Goal: Information Seeking & Learning: Learn about a topic

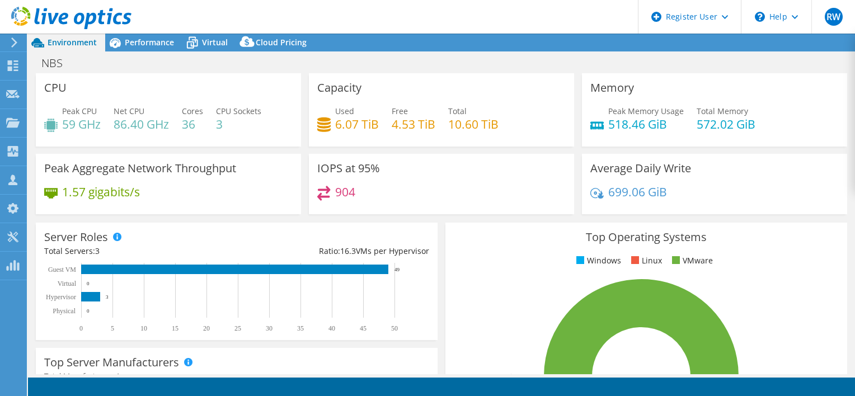
select select "USD"
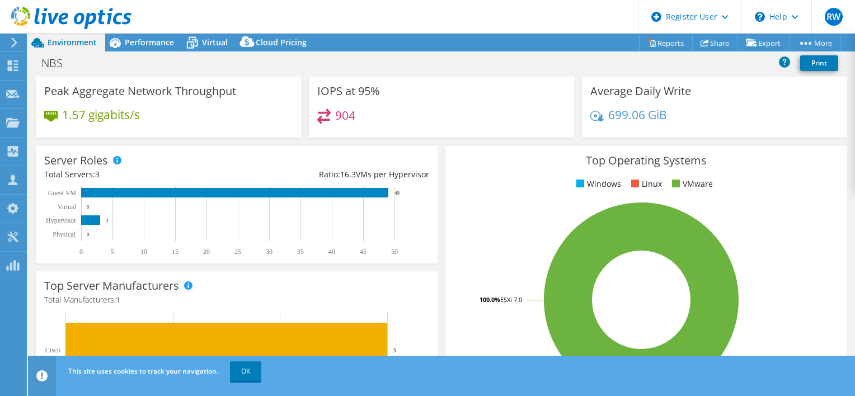
scroll to position [71, 0]
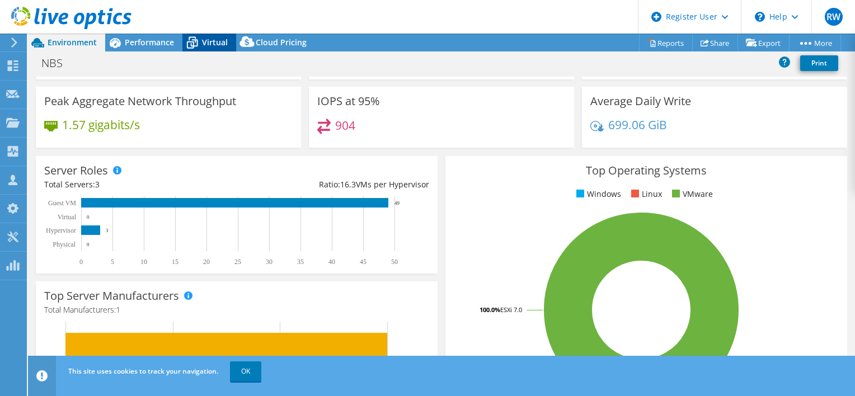
click at [206, 45] on span "Virtual" at bounding box center [215, 42] width 26 height 11
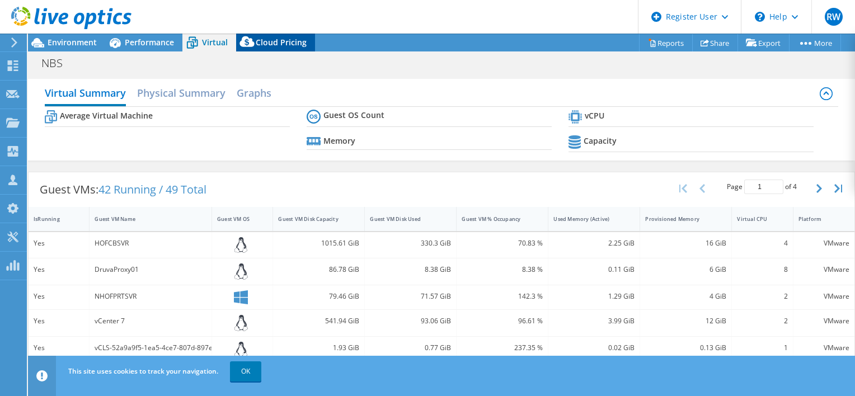
click at [266, 45] on span "Cloud Pricing" at bounding box center [281, 42] width 51 height 11
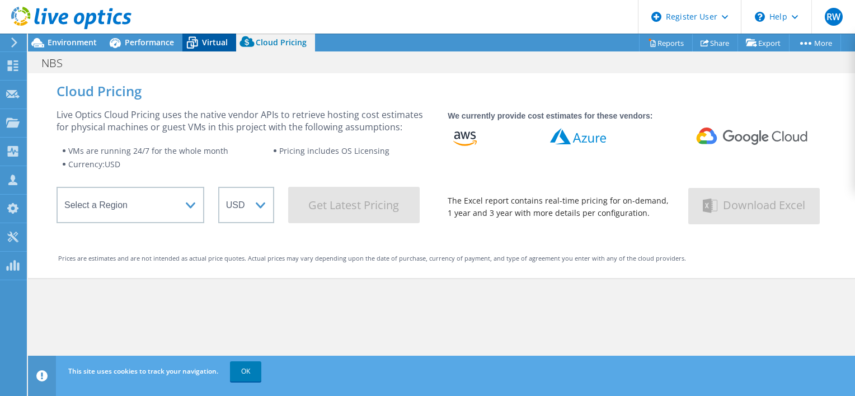
click at [220, 48] on div "Virtual" at bounding box center [209, 43] width 54 height 18
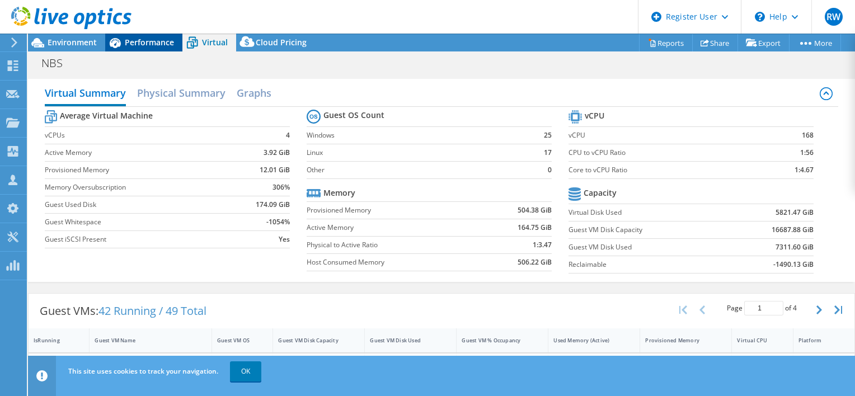
click at [165, 48] on div "Performance" at bounding box center [143, 43] width 77 height 18
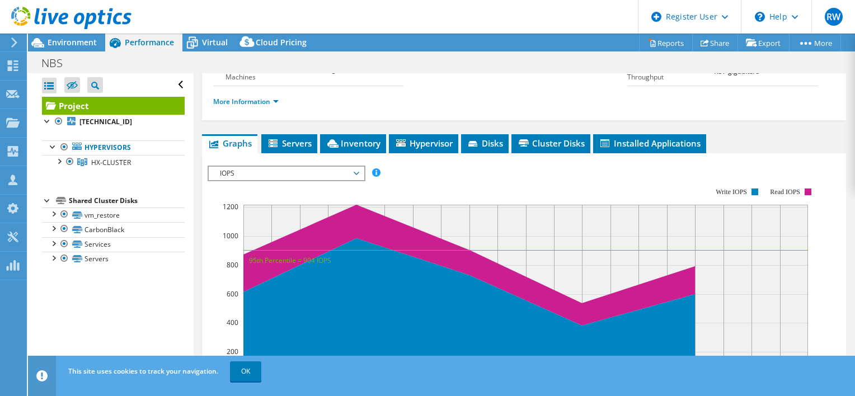
scroll to position [156, 0]
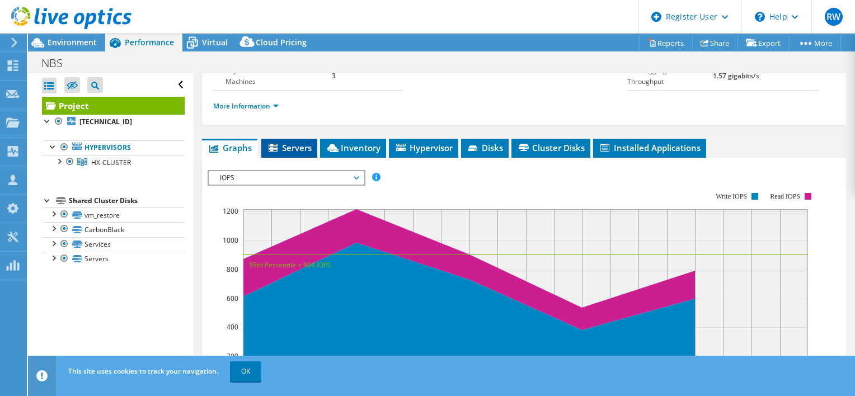
click at [307, 153] on span "Servers" at bounding box center [289, 147] width 45 height 11
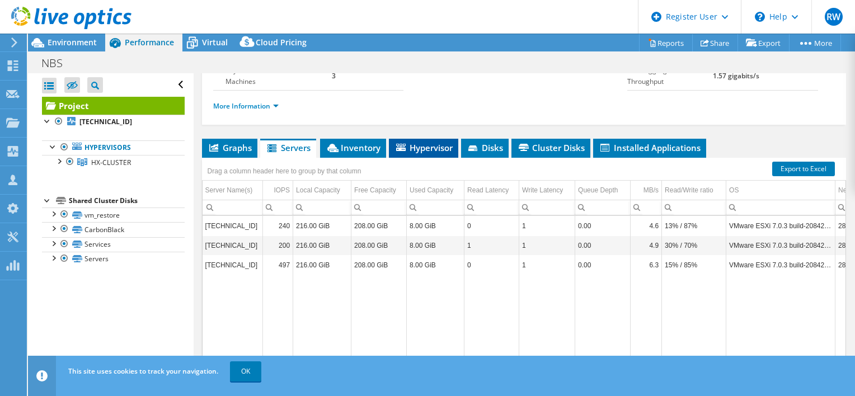
click at [430, 158] on li "Hypervisor" at bounding box center [423, 148] width 69 height 19
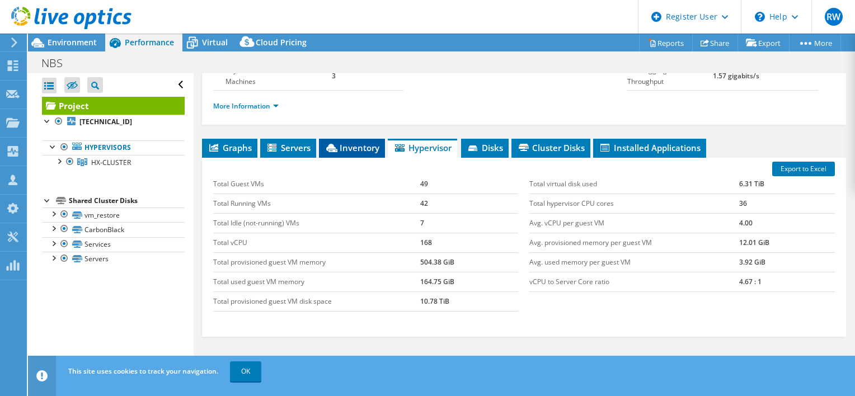
click at [359, 153] on span "Inventory" at bounding box center [352, 147] width 55 height 11
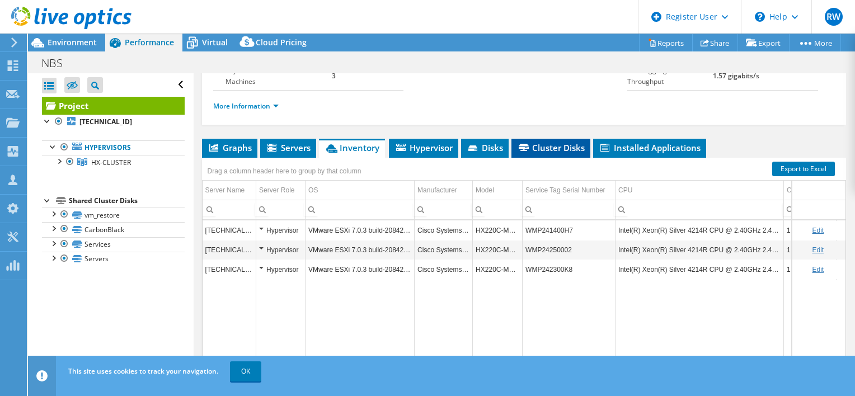
click at [527, 153] on span "Cluster Disks" at bounding box center [551, 147] width 68 height 11
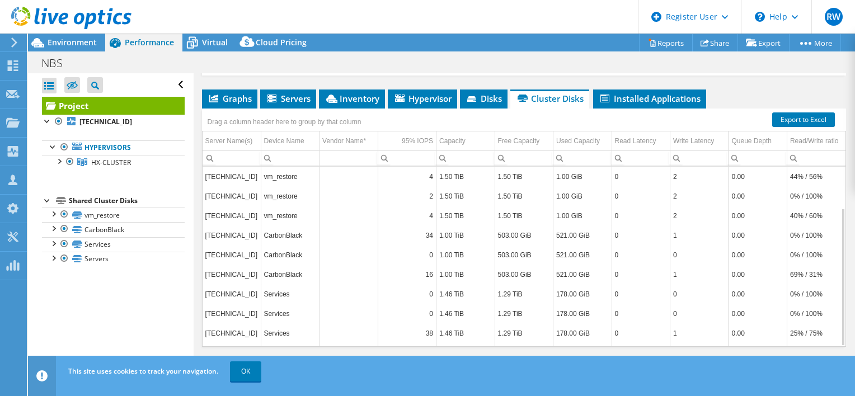
scroll to position [77, 0]
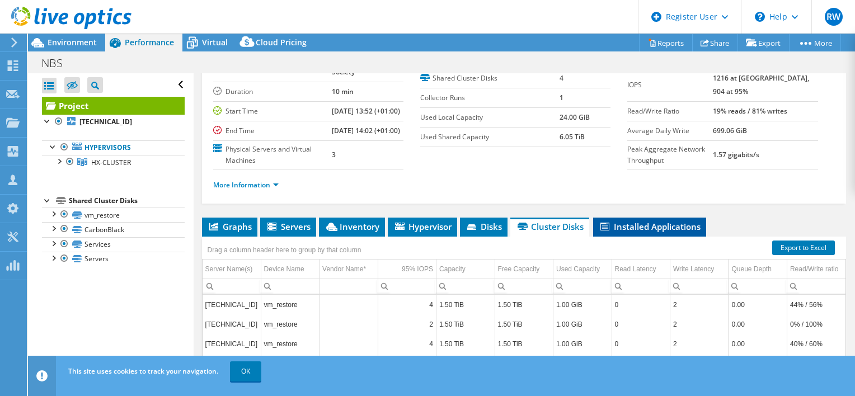
click at [668, 237] on li "Installed Applications" at bounding box center [649, 227] width 113 height 19
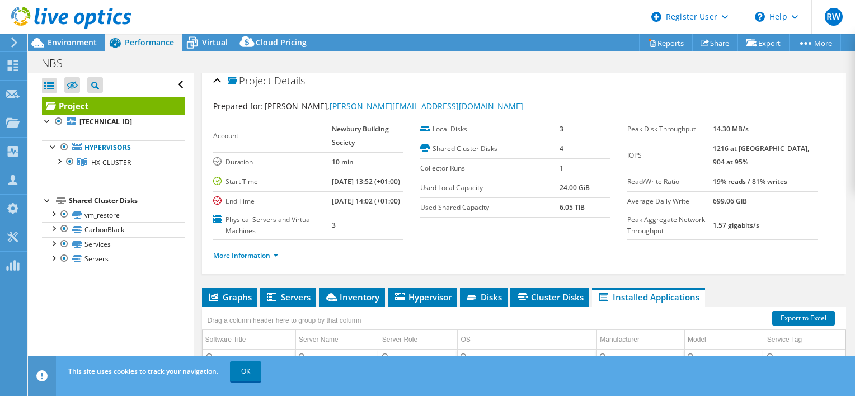
scroll to position [0, 0]
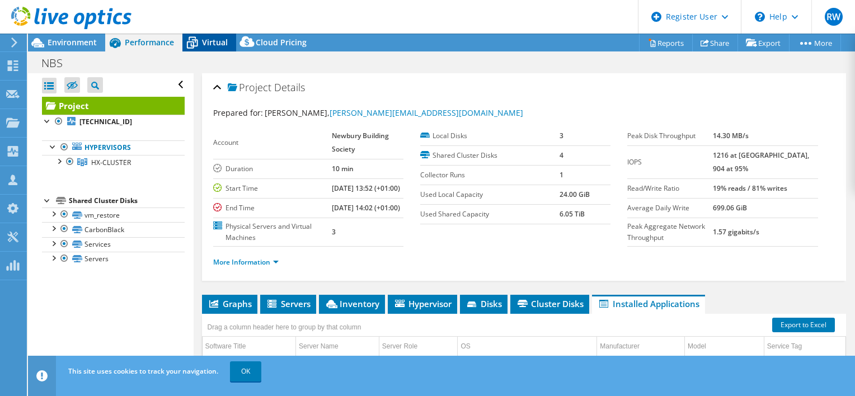
click at [206, 42] on span "Virtual" at bounding box center [215, 42] width 26 height 11
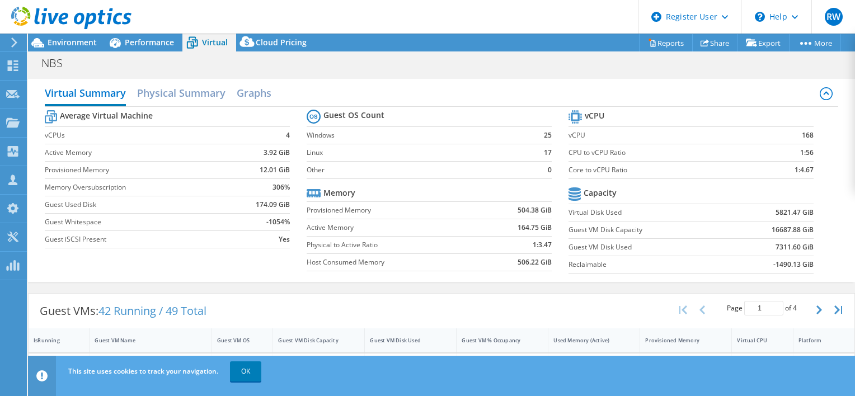
scroll to position [245, 0]
drag, startPoint x: 855, startPoint y: 183, endPoint x: 854, endPoint y: 244, distance: 61.0
click at [854, 245] on div "CPU Peak CPU 59 GHz Net CPU 86.40 GHz Cores 36 CPU Sockets 3 Capacity Used 6.07…" at bounding box center [441, 223] width 827 height 301
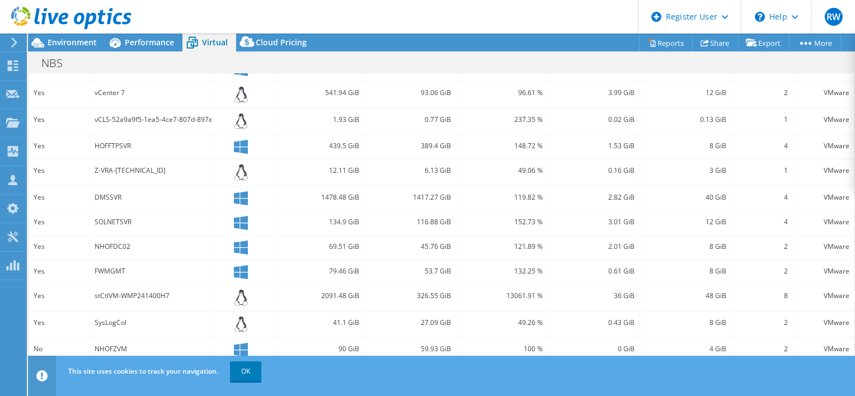
scroll to position [367, 0]
